Goal: Transaction & Acquisition: Purchase product/service

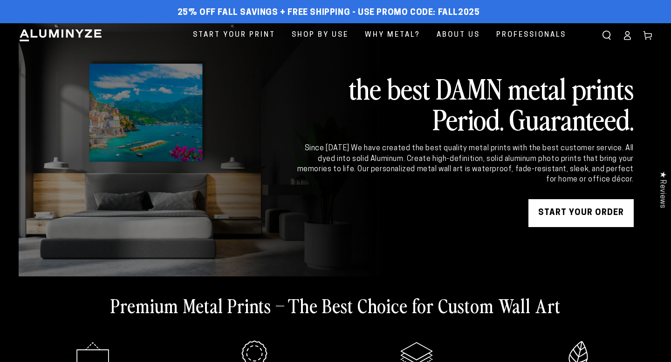
click at [622, 37] on icon at bounding box center [626, 35] width 9 height 9
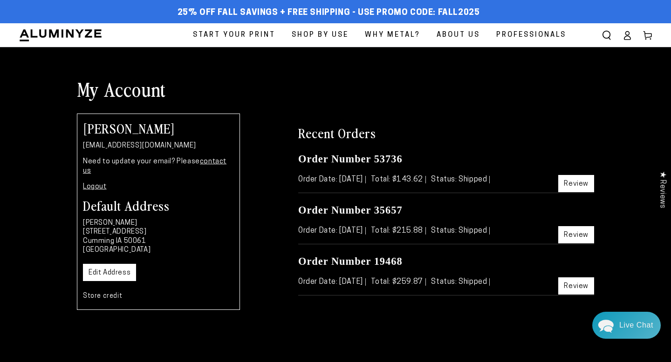
click at [577, 192] on link "Review" at bounding box center [576, 183] width 36 height 17
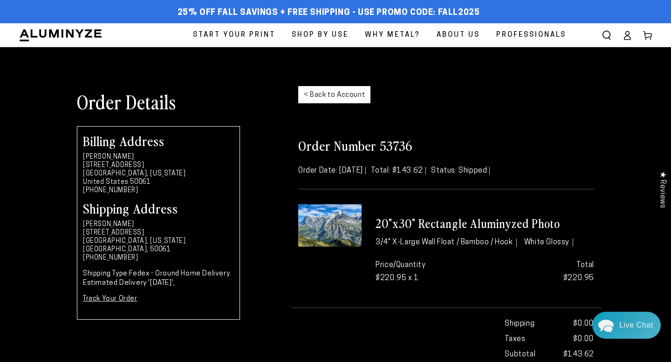
click at [340, 101] on link "< Back to Account" at bounding box center [334, 94] width 72 height 17
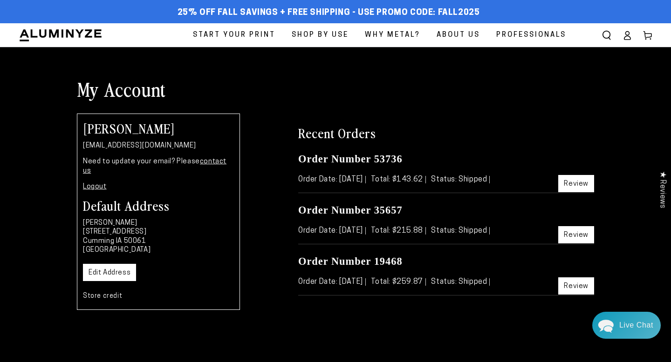
click at [193, 38] on span "Start Your Print" at bounding box center [234, 35] width 82 height 13
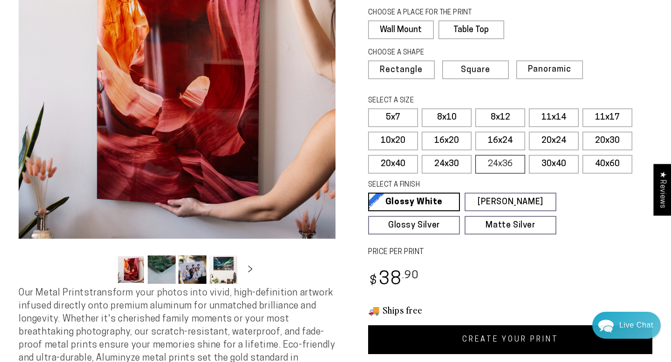
click at [475, 174] on label "24x36" at bounding box center [500, 164] width 50 height 19
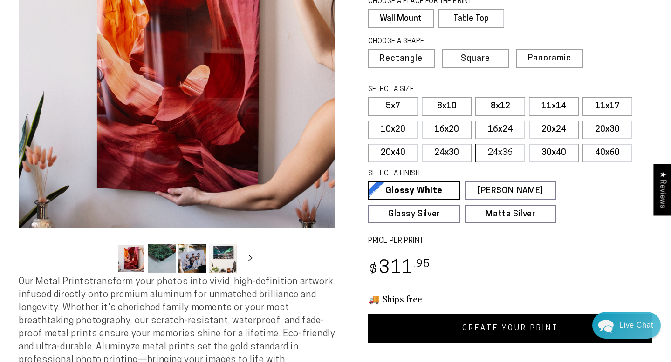
scroll to position [137, 0]
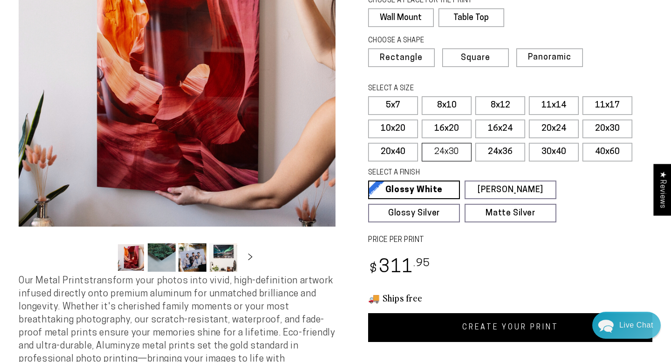
click at [471, 162] on label "24x30" at bounding box center [447, 152] width 50 height 19
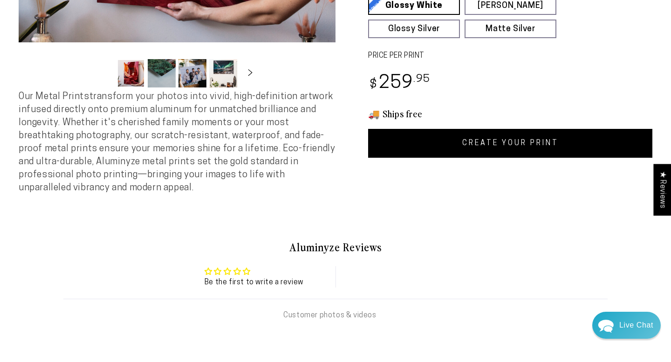
scroll to position [324, 0]
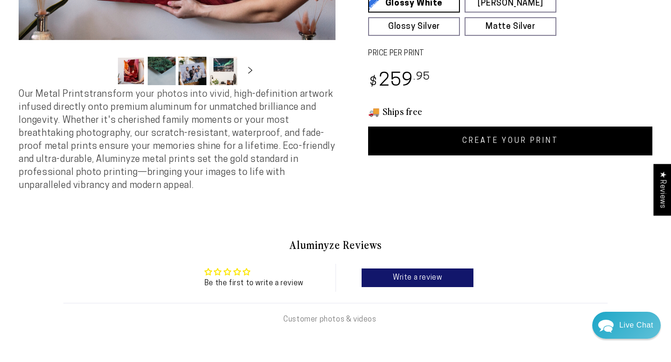
click at [523, 156] on link "CREATE YOUR PRINT" at bounding box center [510, 141] width 284 height 29
